Goal: Use online tool/utility: Utilize a website feature to perform a specific function

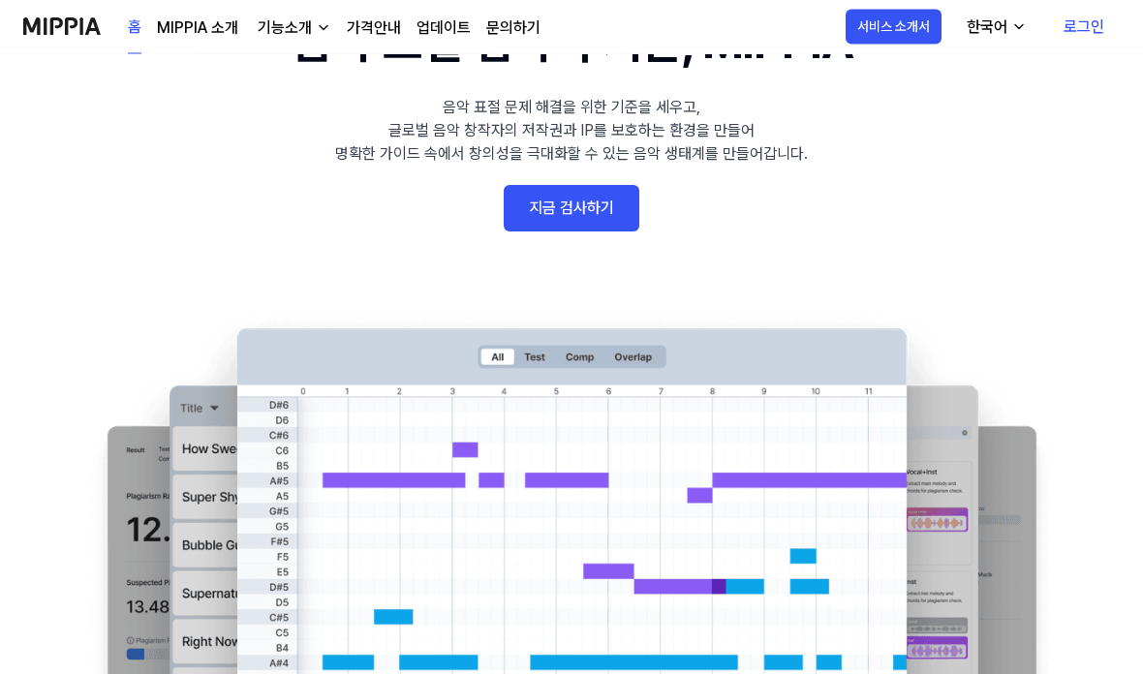
scroll to position [125, 0]
click at [535, 214] on link "지금 검사하기" at bounding box center [572, 208] width 136 height 47
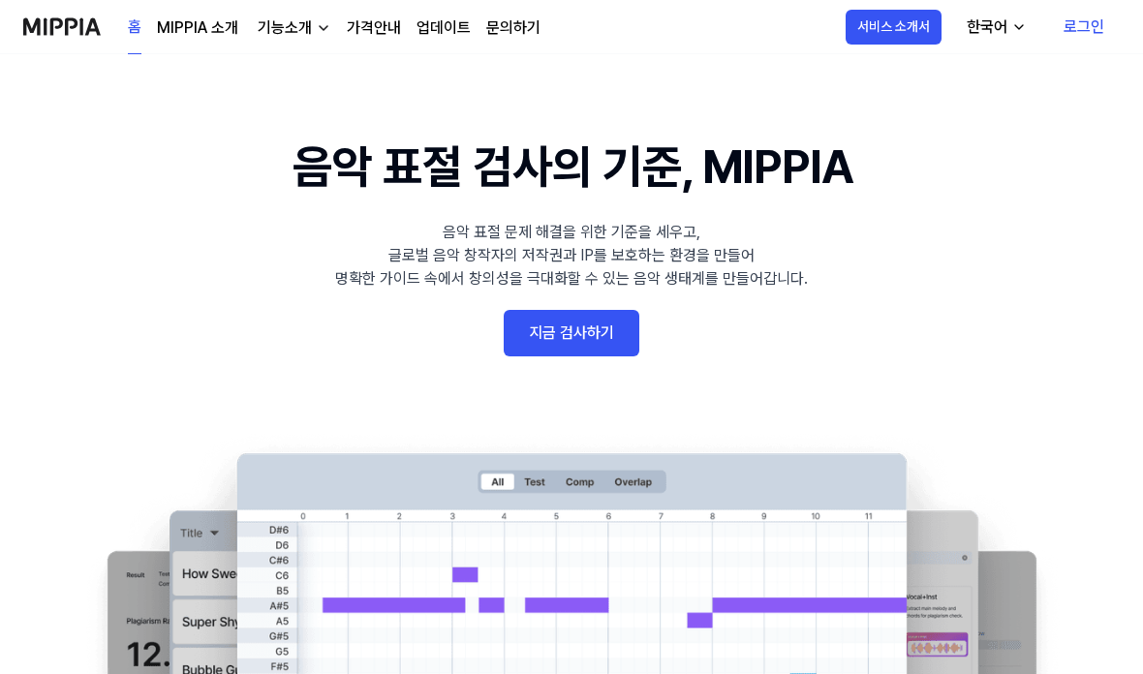
click at [566, 341] on link "지금 검사하기" at bounding box center [572, 333] width 136 height 47
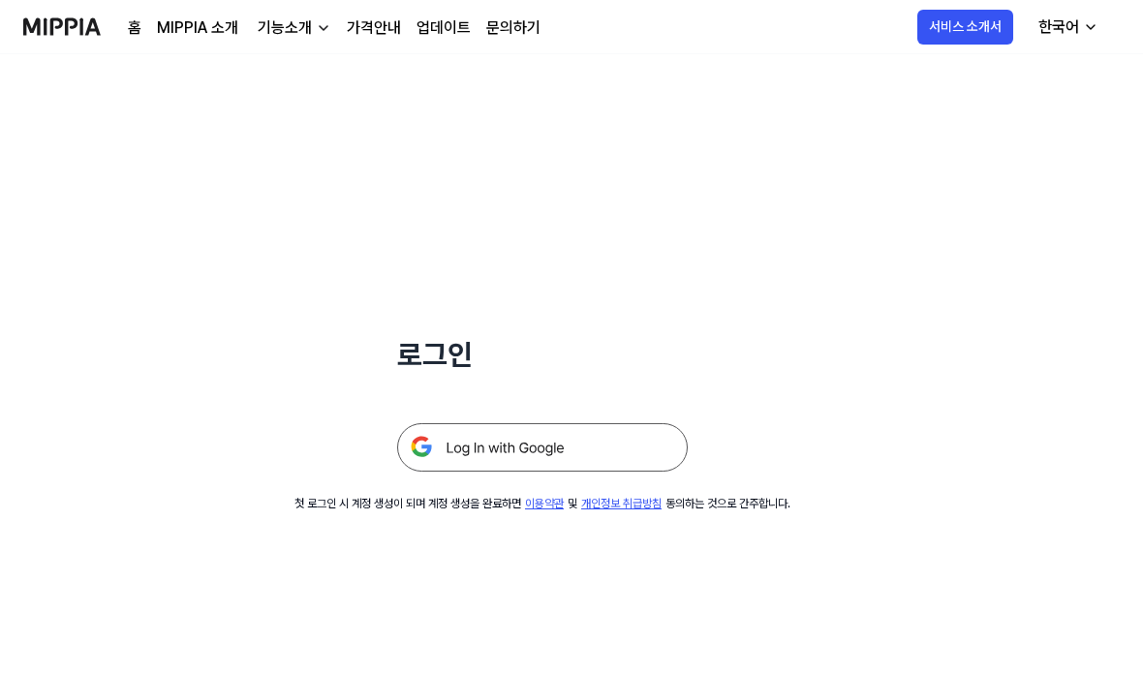
click at [469, 451] on img at bounding box center [542, 447] width 291 height 48
click at [490, 447] on img at bounding box center [542, 447] width 291 height 48
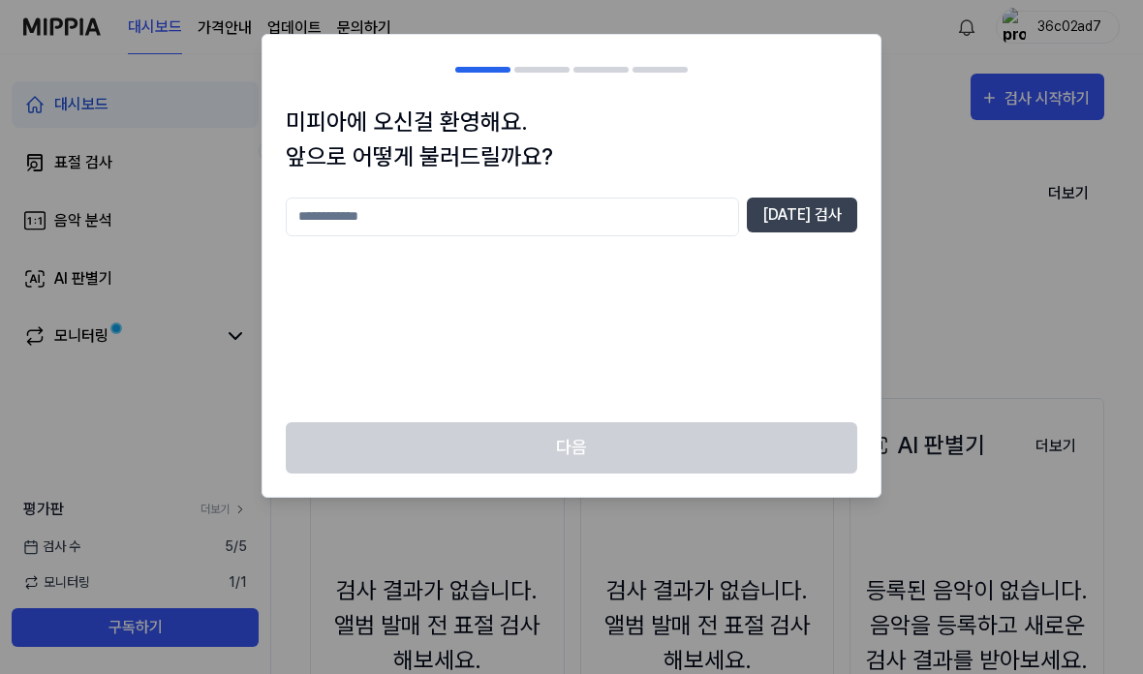
click at [348, 228] on input "text" at bounding box center [512, 217] width 453 height 39
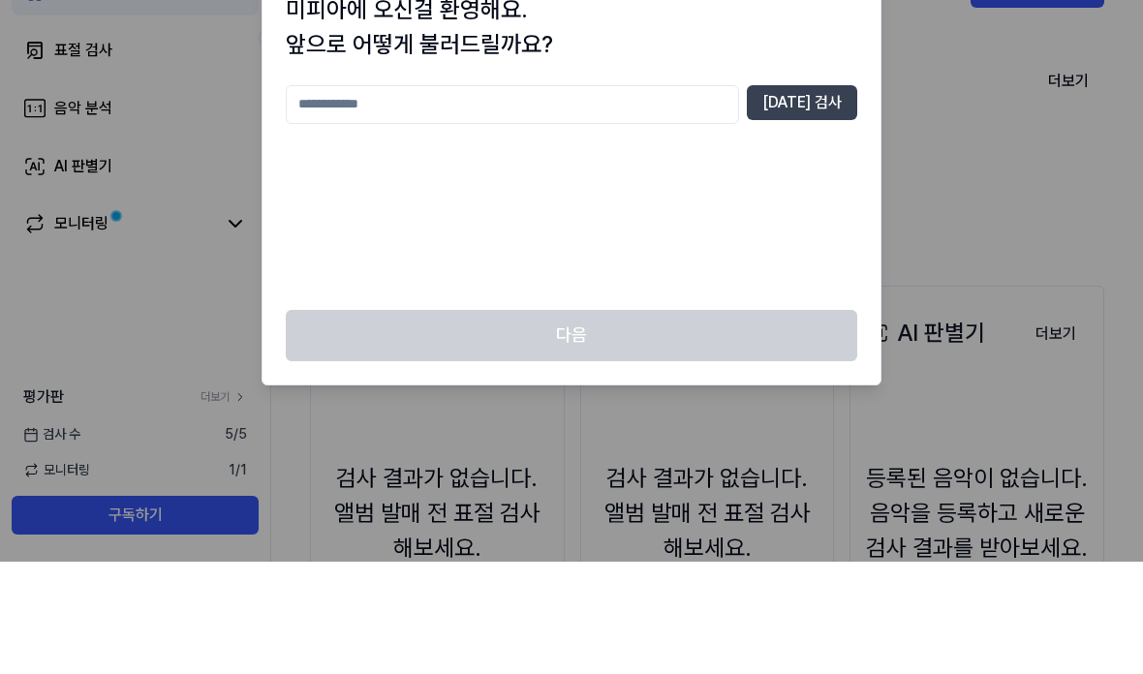
scroll to position [112, 0]
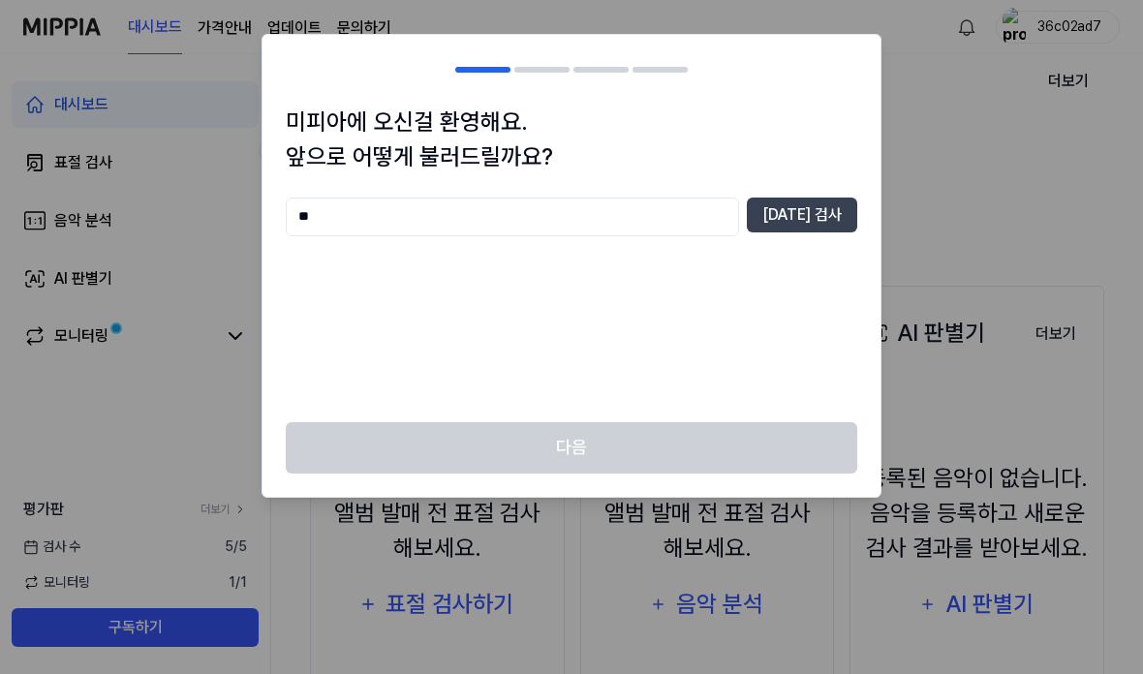
type input "*"
type input "*****"
click at [809, 202] on button "중복 검사" at bounding box center [802, 215] width 110 height 35
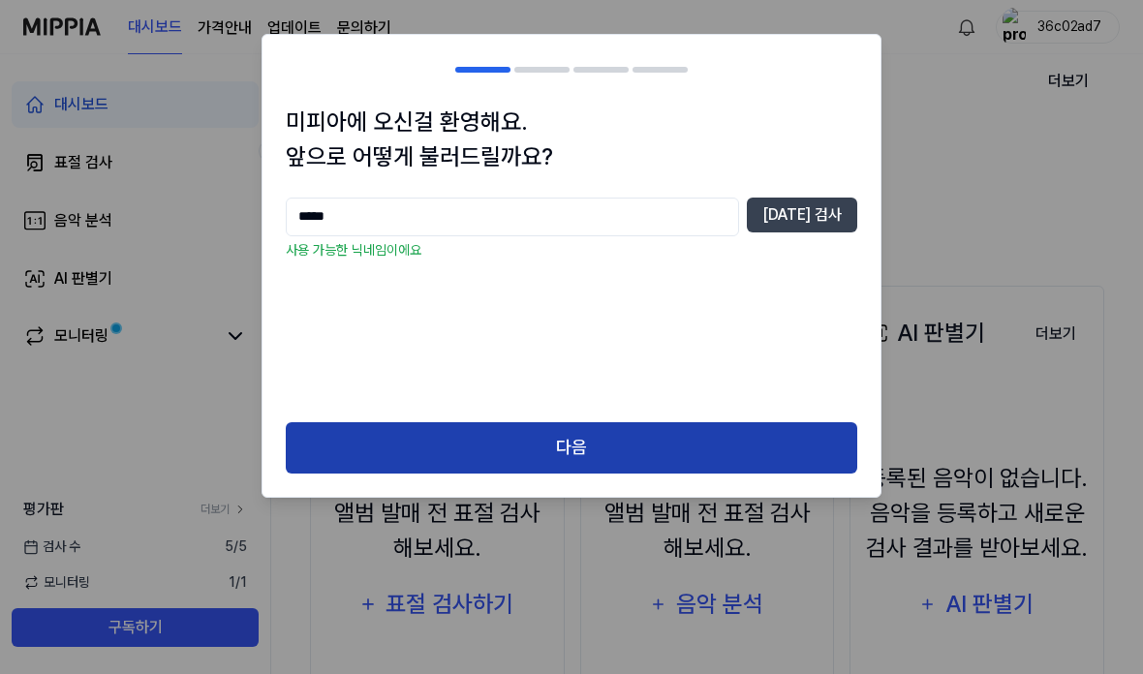
click at [723, 451] on button "다음" at bounding box center [572, 447] width 572 height 51
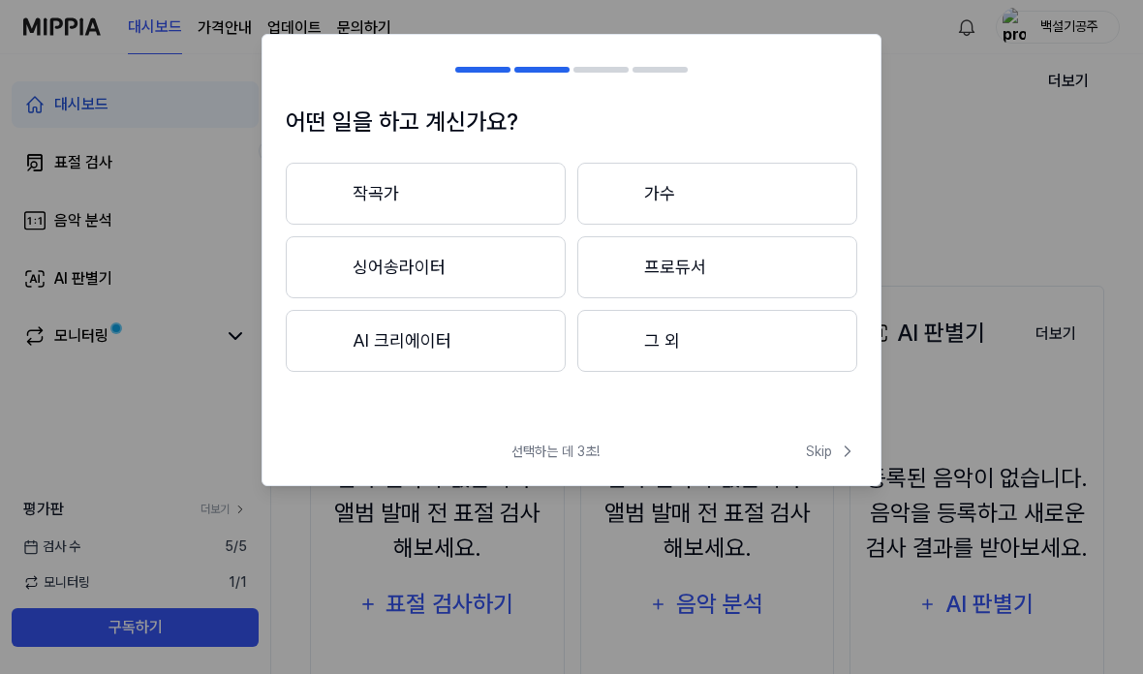
click at [515, 206] on button "작곡가" at bounding box center [426, 194] width 280 height 62
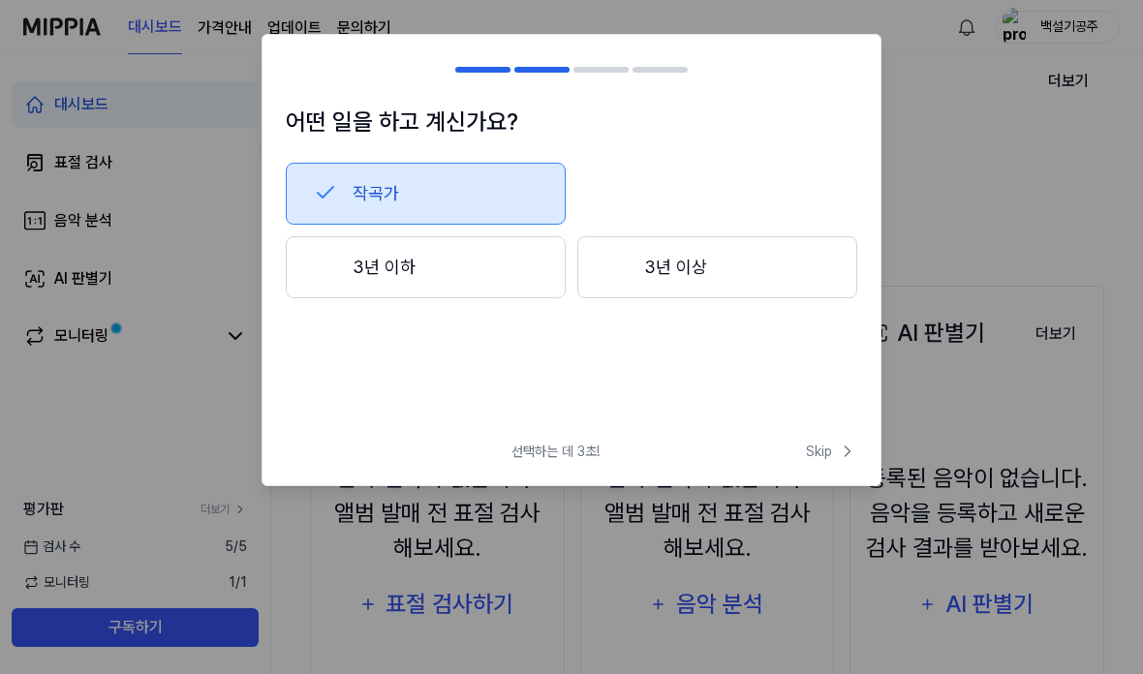
click at [473, 194] on button "작곡가" at bounding box center [426, 194] width 280 height 62
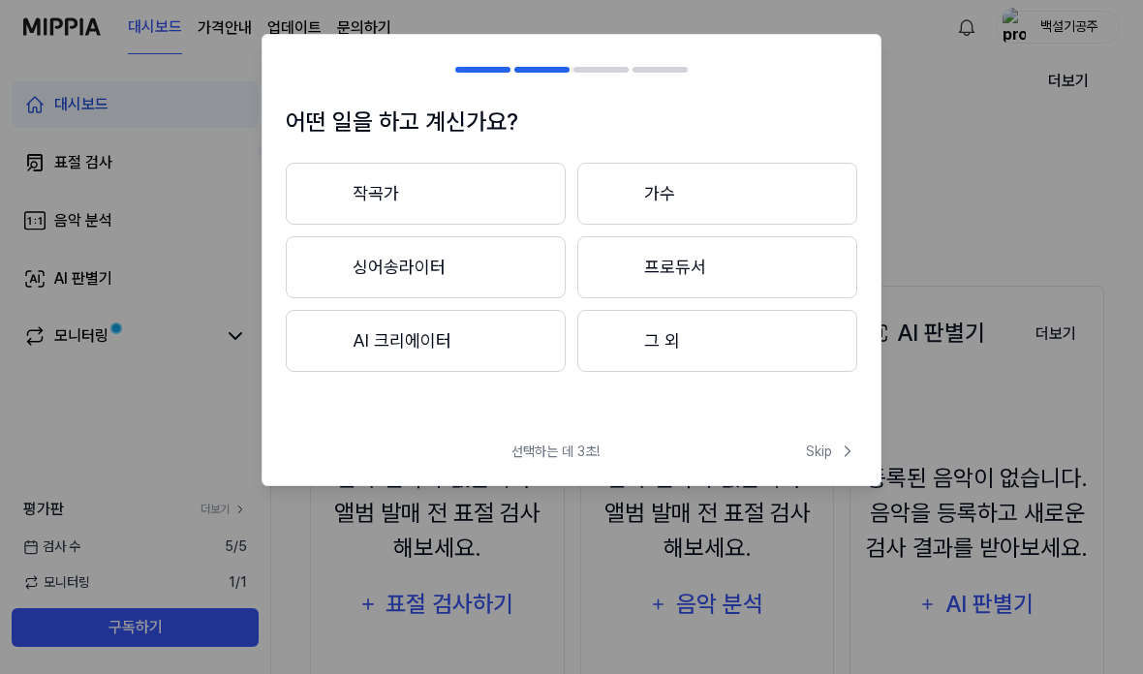
click at [731, 201] on button "가수" at bounding box center [717, 194] width 280 height 62
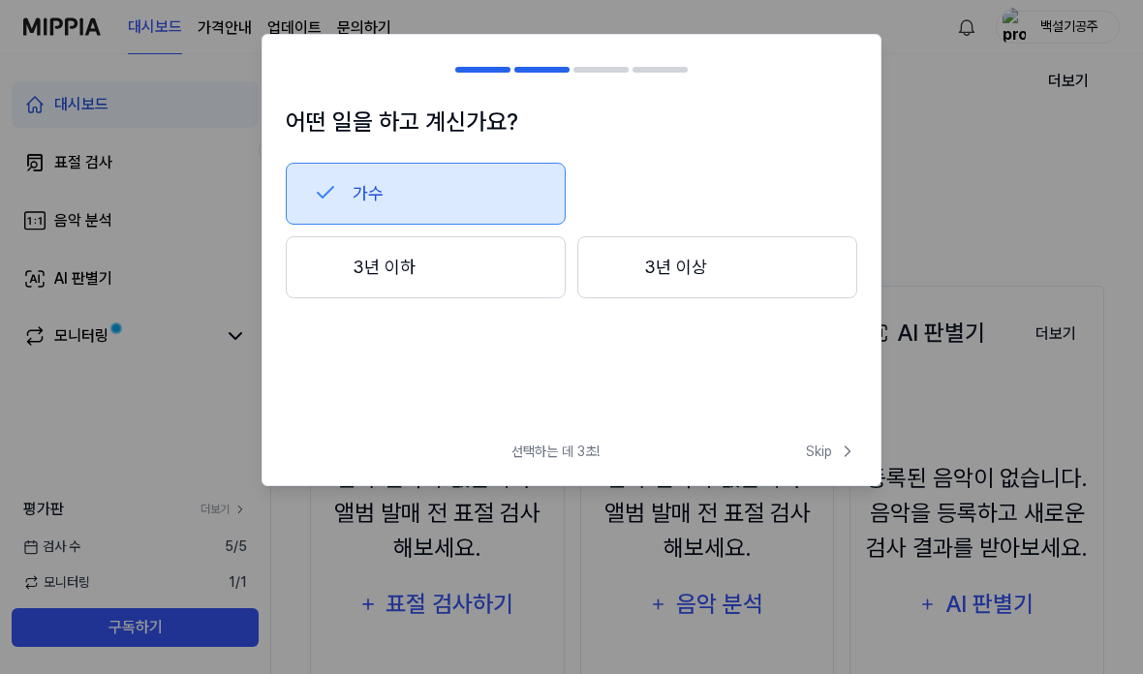
click at [474, 190] on button "가수" at bounding box center [426, 194] width 280 height 62
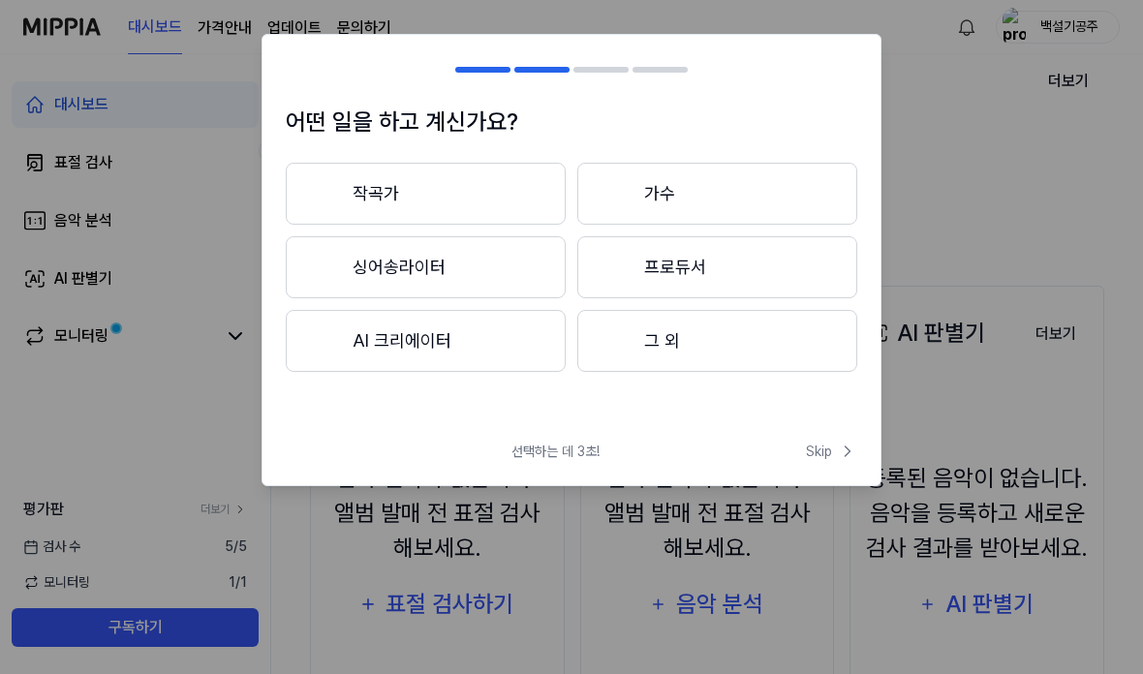
click at [682, 191] on button "가수" at bounding box center [717, 194] width 280 height 62
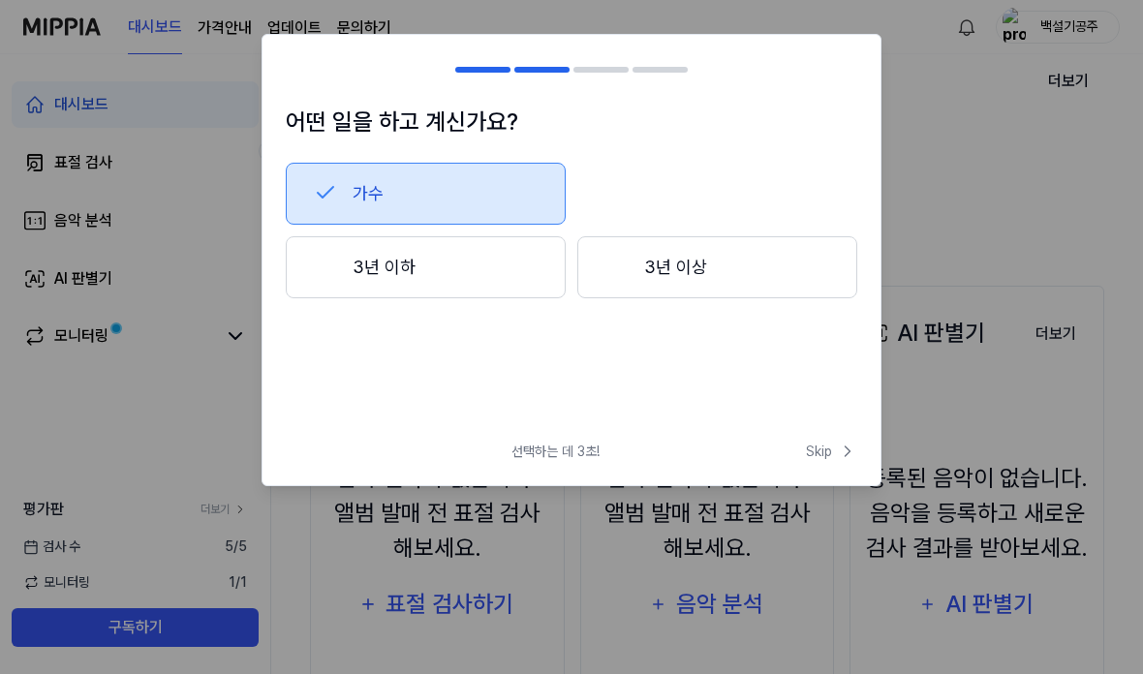
click at [501, 190] on button "가수" at bounding box center [426, 194] width 280 height 62
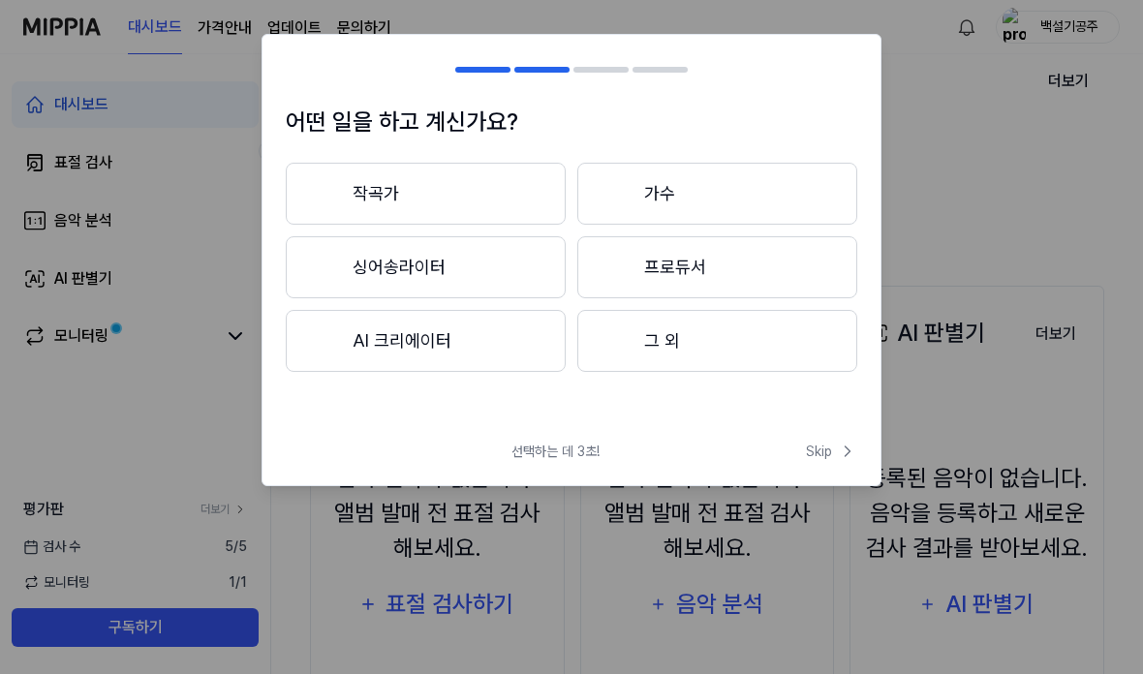
click at [666, 185] on button "가수" at bounding box center [717, 194] width 280 height 62
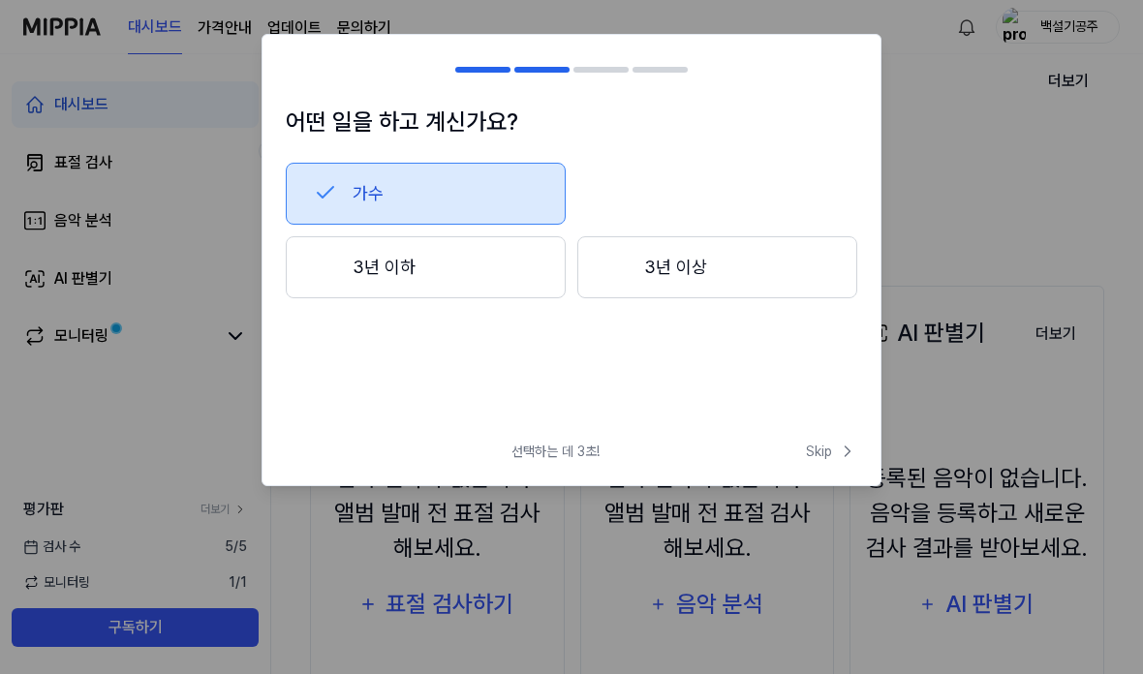
click at [511, 188] on button "가수" at bounding box center [426, 194] width 280 height 62
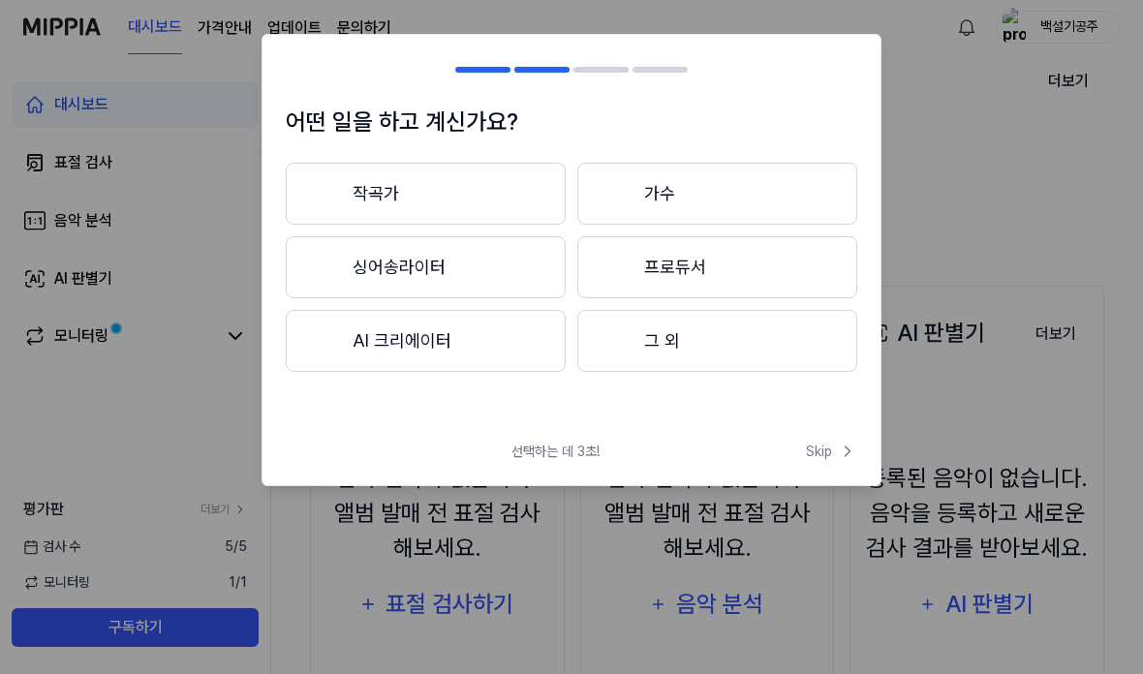
click at [499, 195] on button "작곡가" at bounding box center [426, 194] width 280 height 62
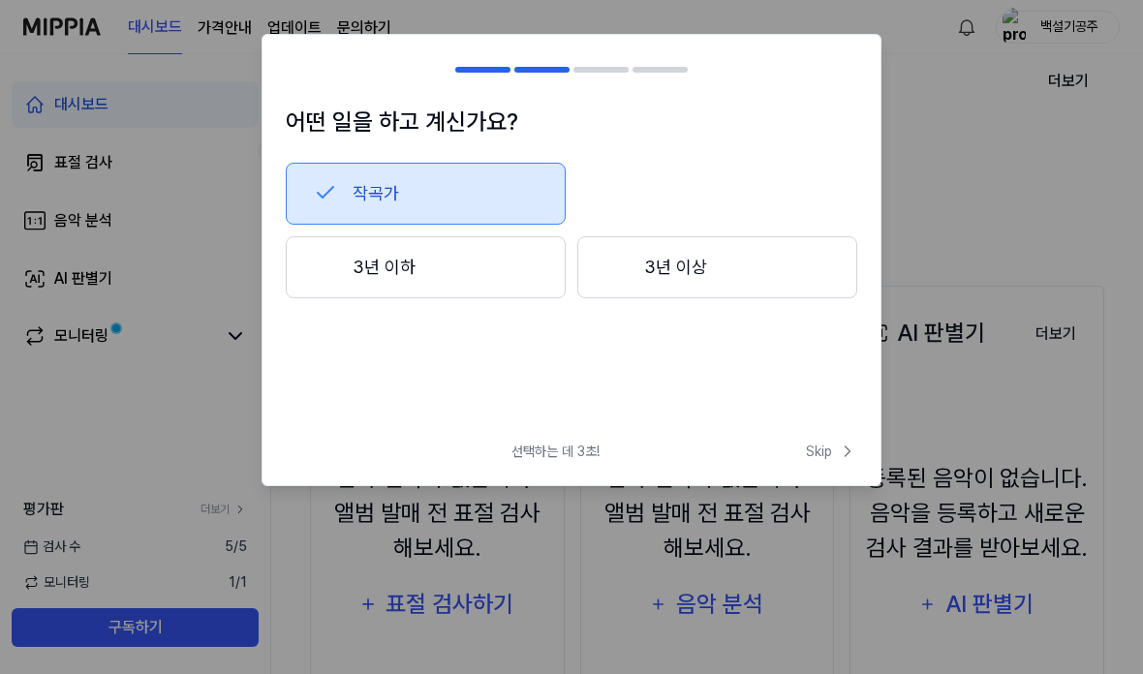
click at [466, 265] on button "3년 이하" at bounding box center [426, 267] width 280 height 62
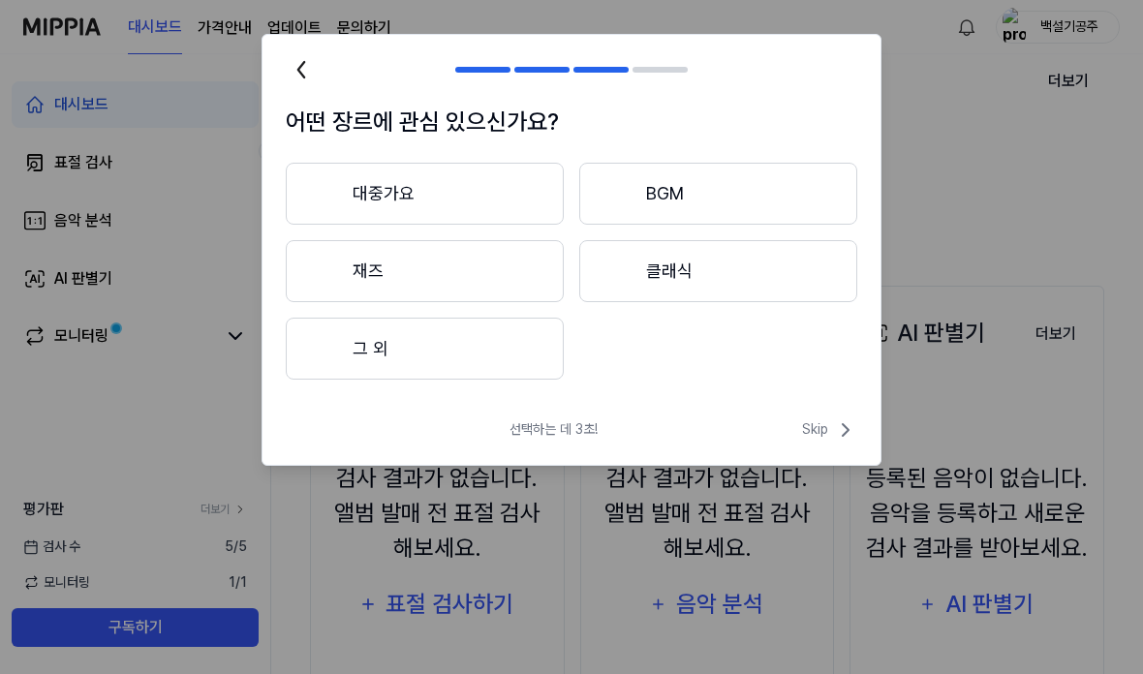
click at [293, 77] on icon at bounding box center [301, 69] width 31 height 31
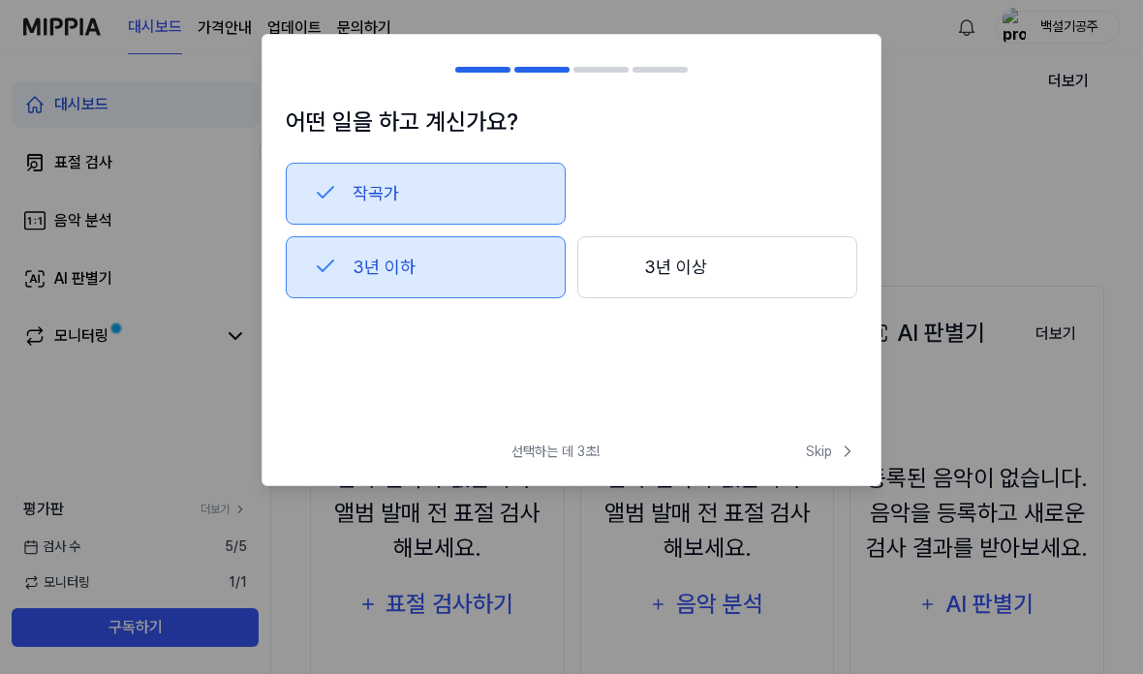
click at [474, 188] on button "작곡가" at bounding box center [426, 194] width 280 height 62
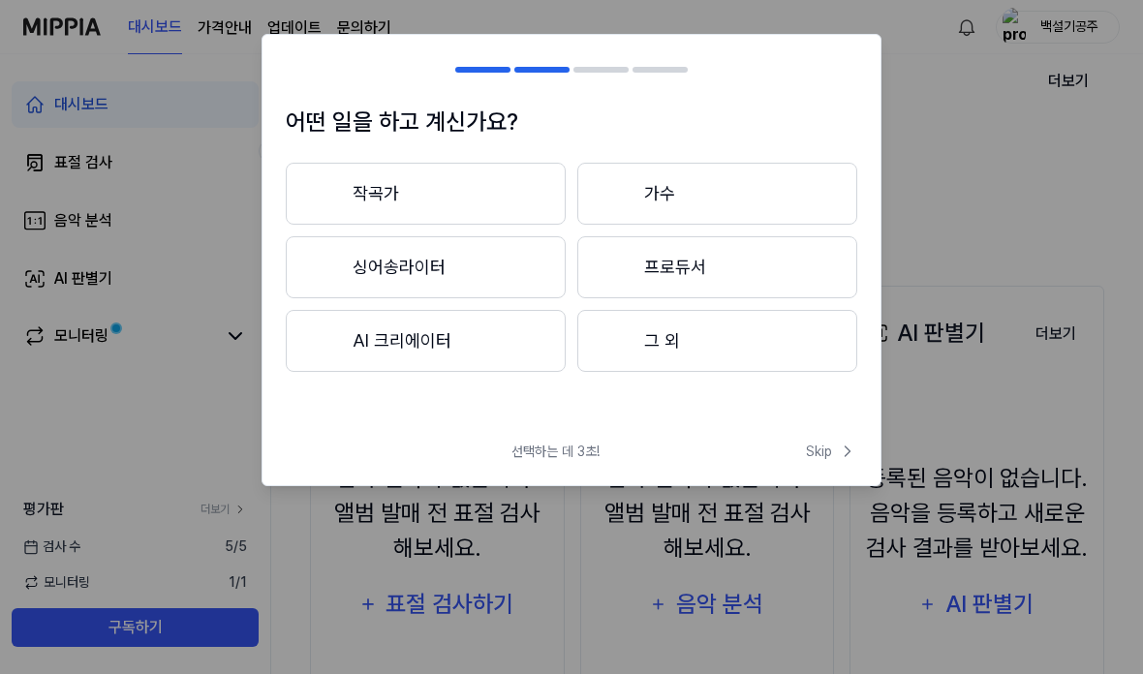
click at [677, 191] on button "가수" at bounding box center [717, 194] width 280 height 62
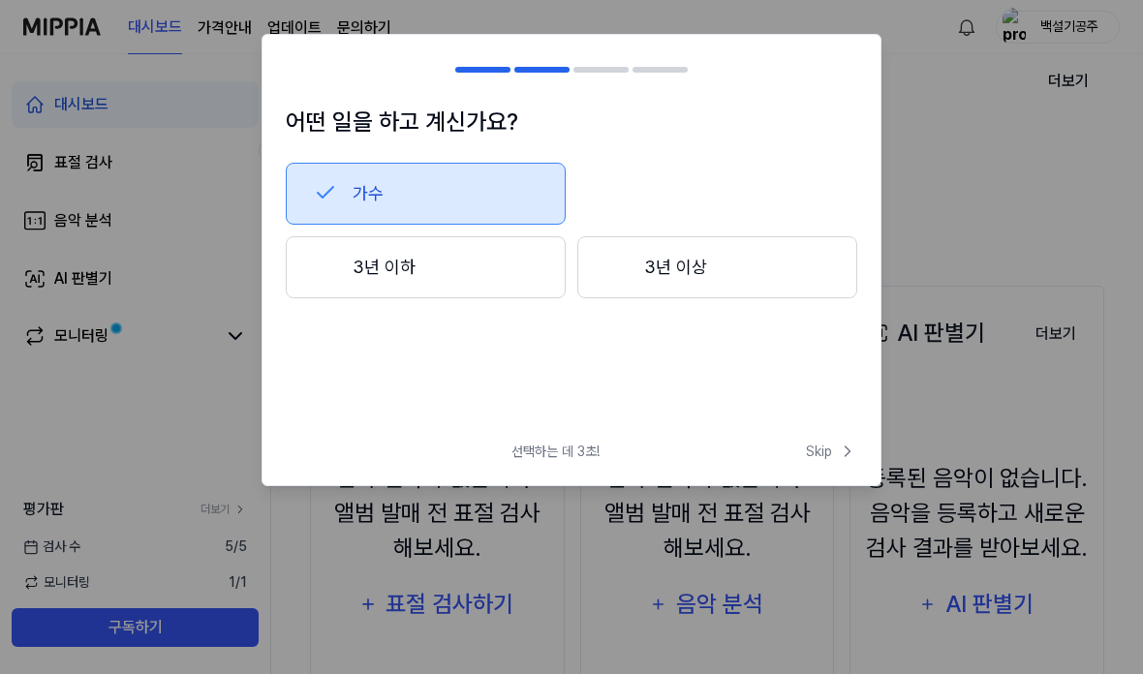
click at [467, 195] on button "가수" at bounding box center [426, 194] width 280 height 62
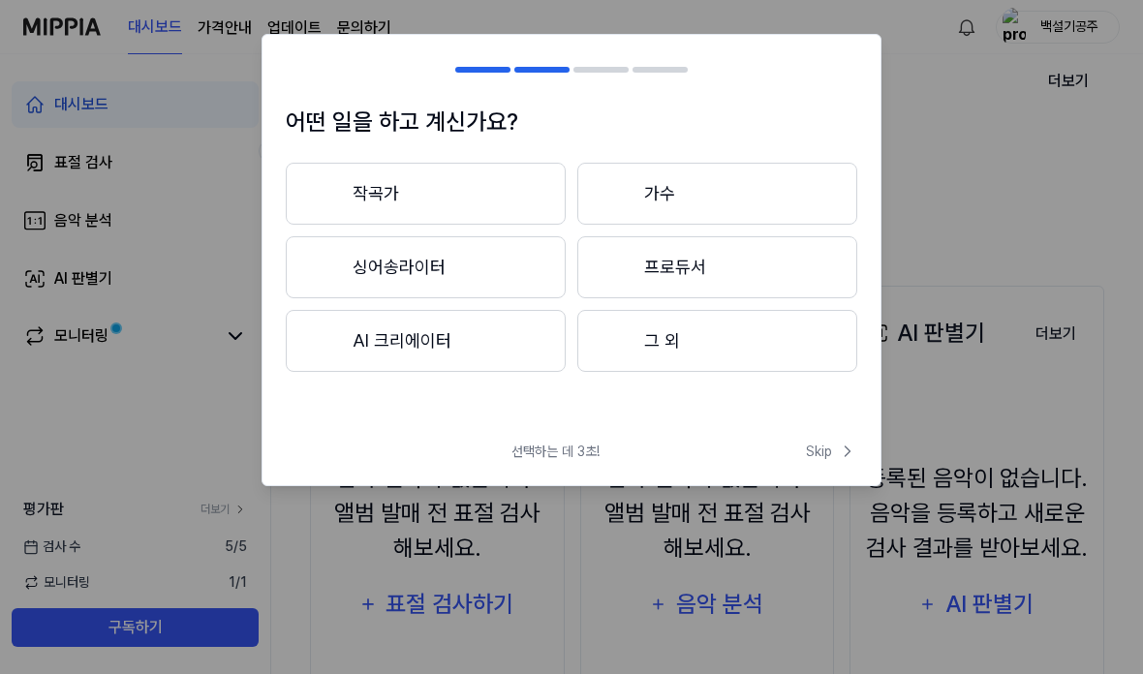
click at [459, 191] on button "작곡가" at bounding box center [426, 194] width 280 height 62
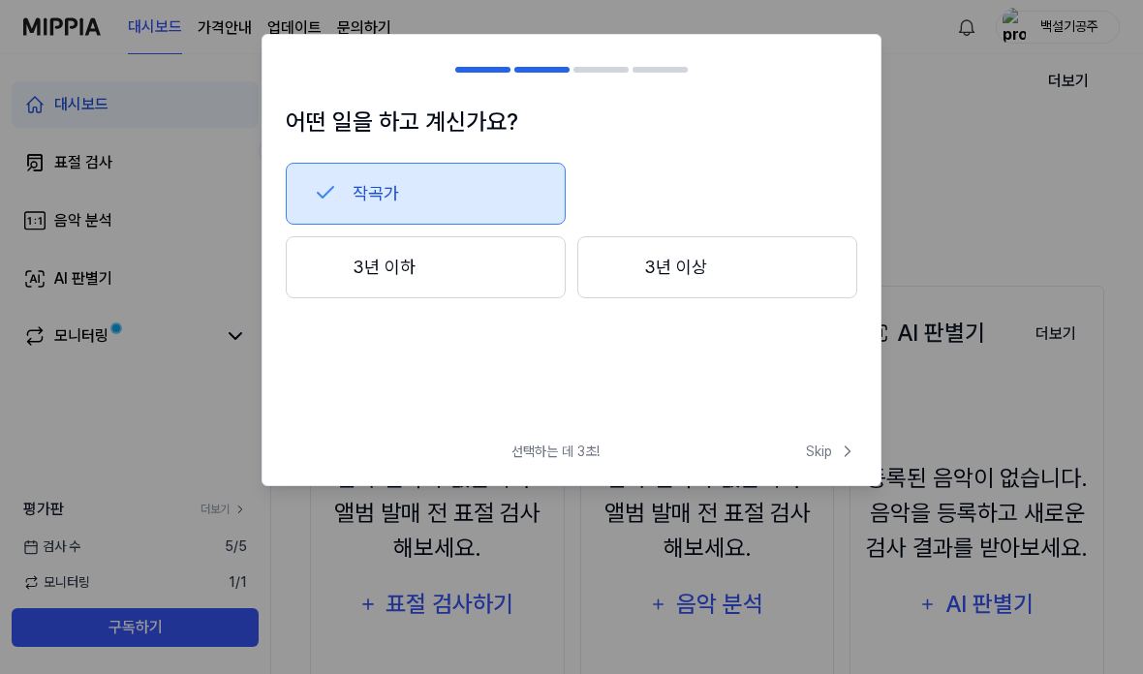
click at [421, 267] on button "3년 이하" at bounding box center [426, 267] width 280 height 62
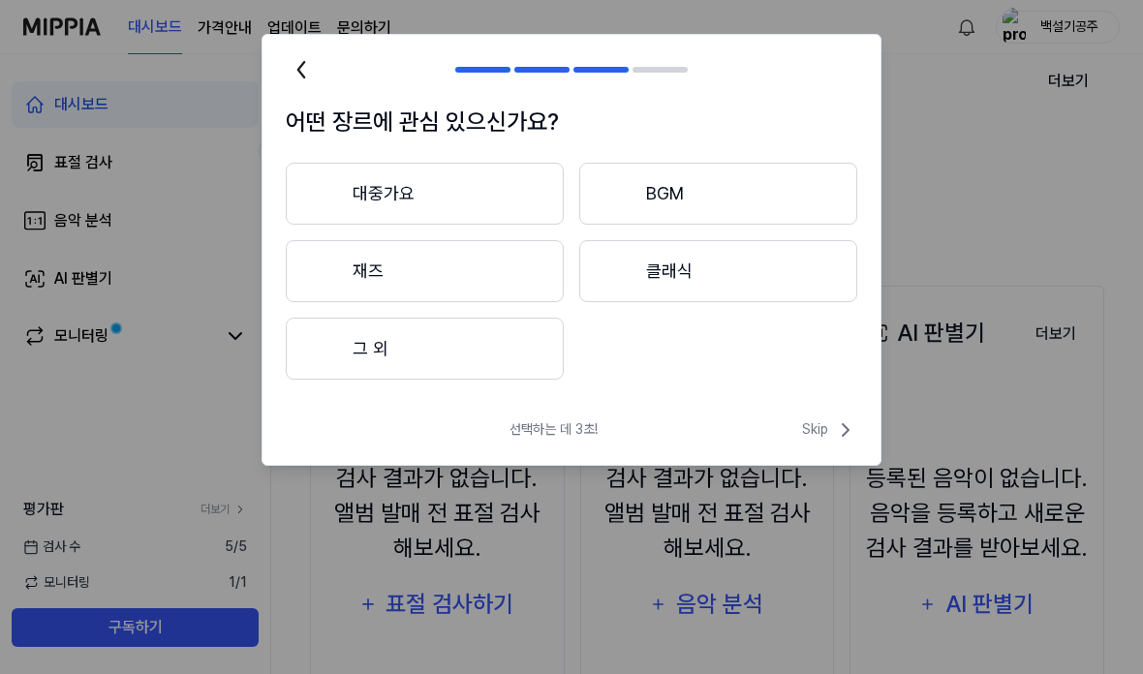
click at [502, 360] on button "그 외" at bounding box center [425, 349] width 278 height 62
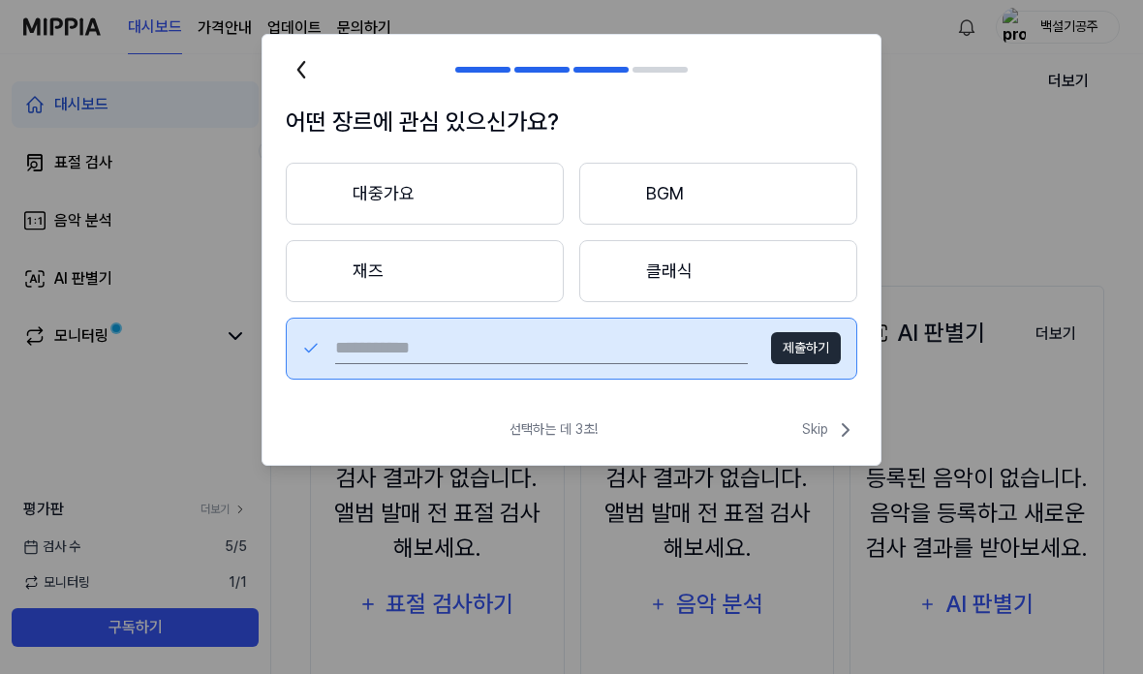
click at [608, 343] on input "text" at bounding box center [541, 348] width 413 height 31
type input "**"
click at [794, 358] on button "제출하기" at bounding box center [806, 348] width 70 height 32
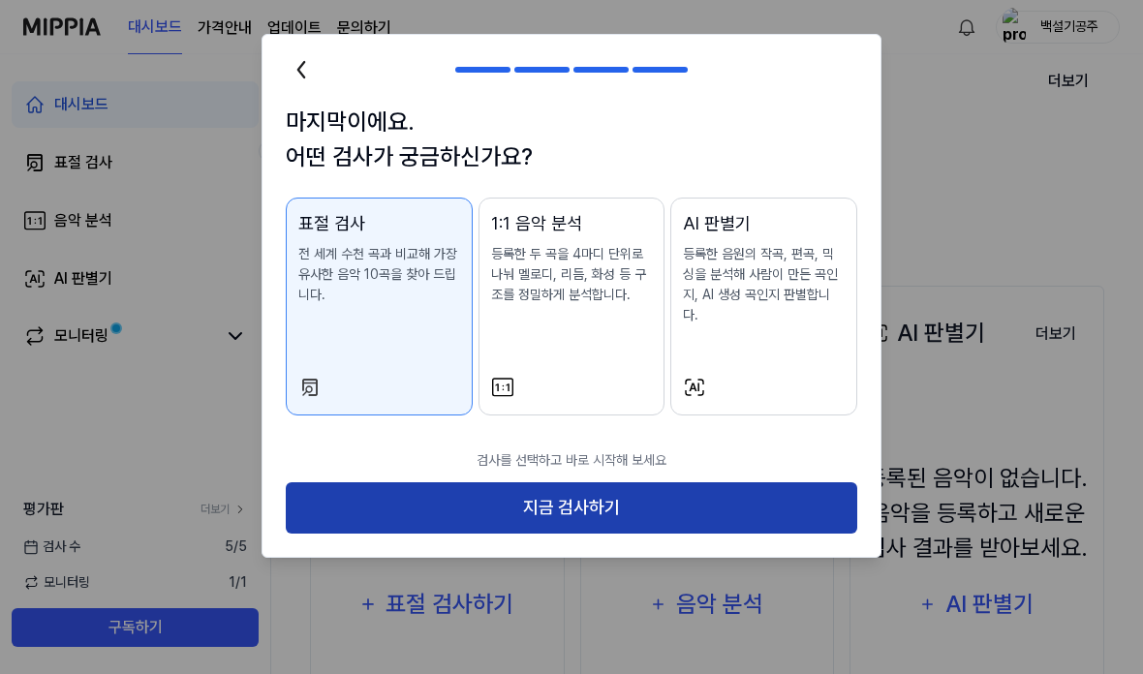
click at [703, 496] on button "지금 검사하기" at bounding box center [572, 507] width 572 height 51
